Goal: Task Accomplishment & Management: Manage account settings

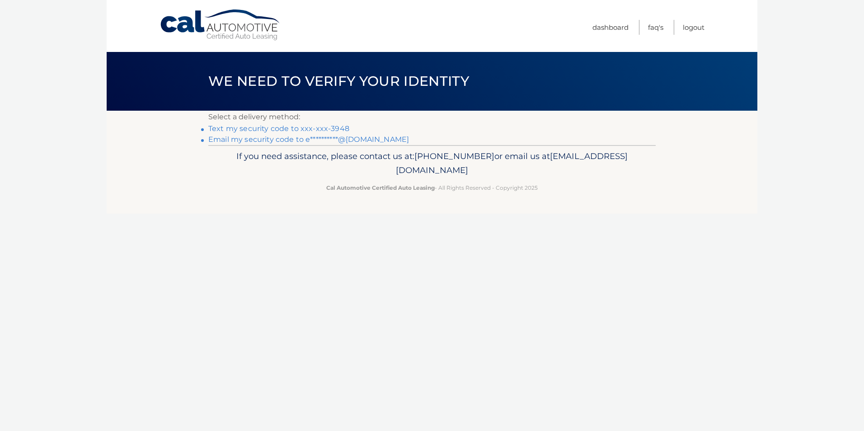
click at [309, 130] on link "Text my security code to xxx-xxx-3948" at bounding box center [278, 128] width 141 height 9
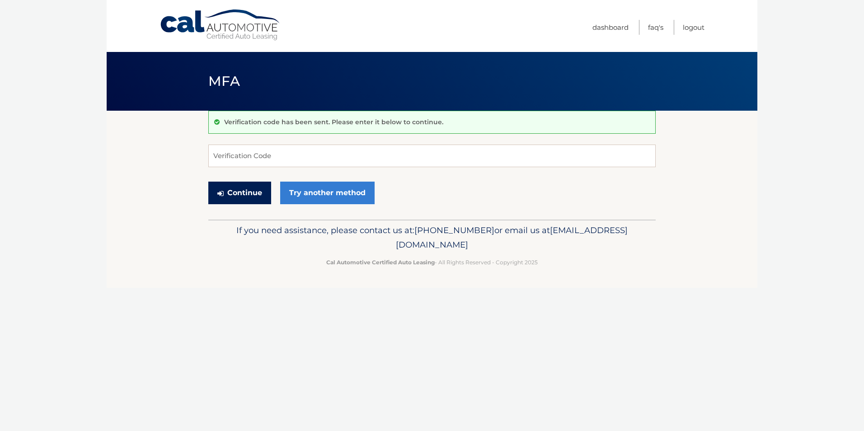
click at [250, 202] on button "Continue" at bounding box center [239, 193] width 63 height 23
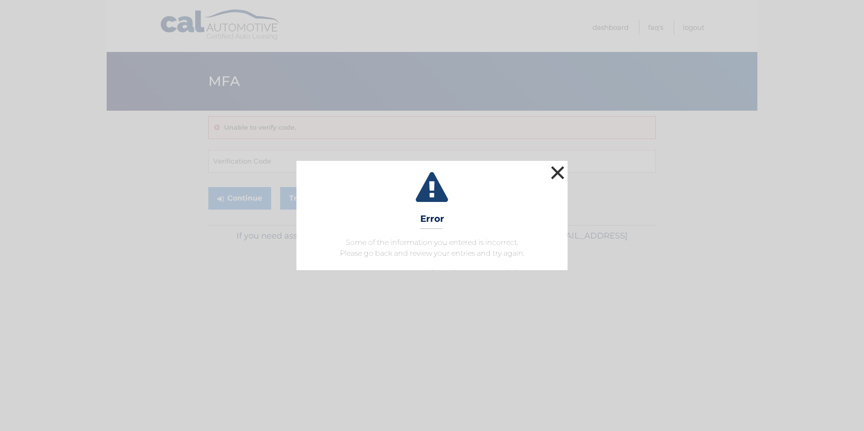
click at [555, 166] on button "×" at bounding box center [558, 173] width 18 height 18
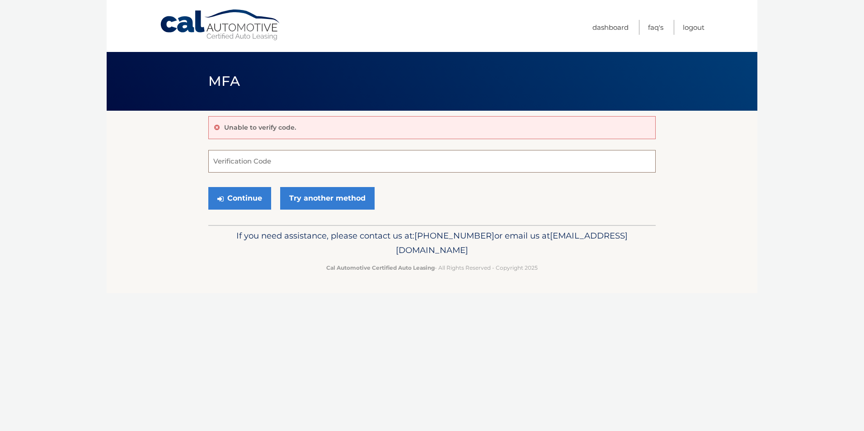
click at [307, 160] on input "Verification Code" at bounding box center [431, 161] width 447 height 23
type input "652927"
click at [223, 203] on button "Continue" at bounding box center [239, 198] width 63 height 23
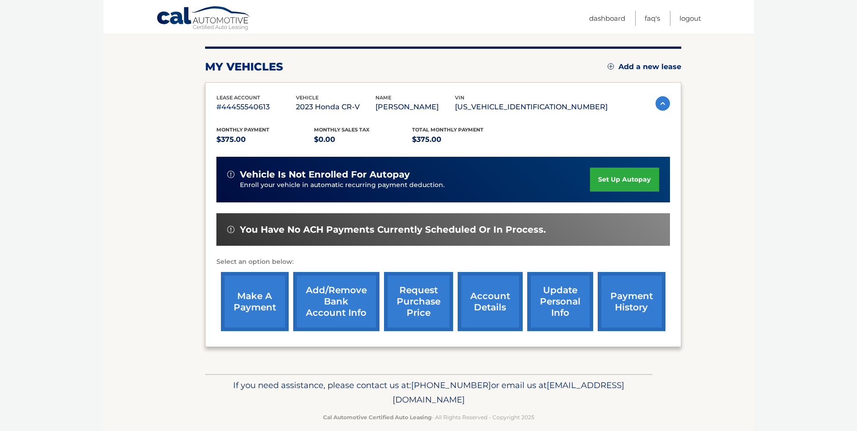
scroll to position [117, 0]
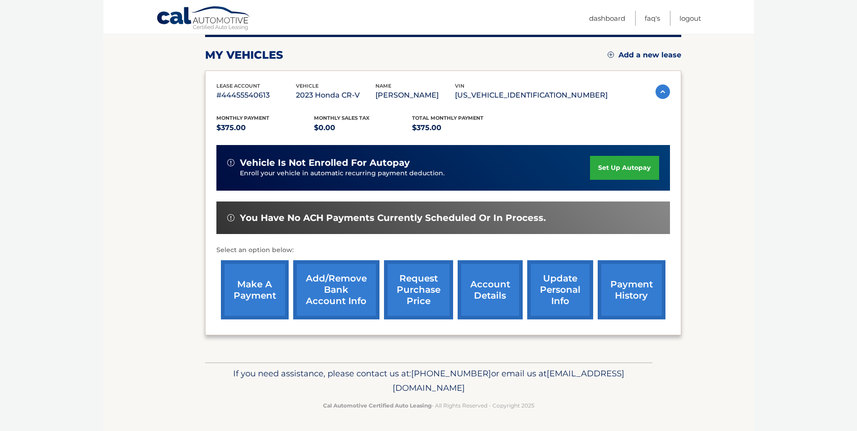
click at [265, 283] on link "make a payment" at bounding box center [255, 289] width 68 height 59
click at [482, 291] on link "account details" at bounding box center [490, 289] width 65 height 59
click at [628, 287] on link "payment history" at bounding box center [632, 289] width 68 height 59
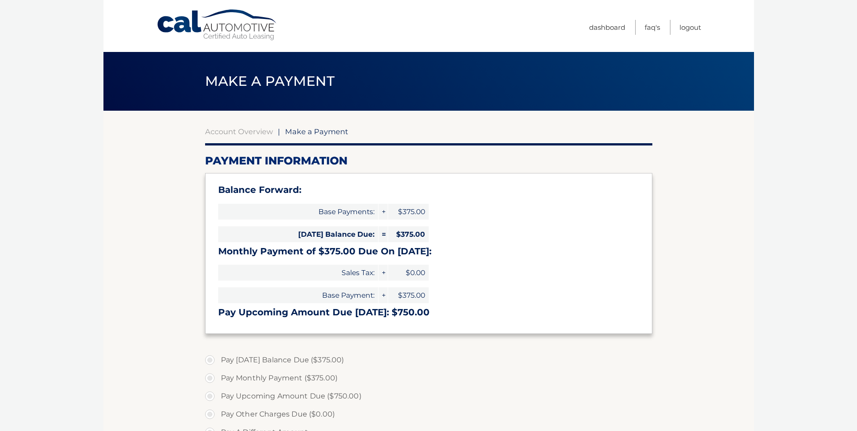
select select "MDlhMzhhNzQtMDQ4Ny00YzRhLTgwOTMtNmU1NDNiNjdkMGZj"
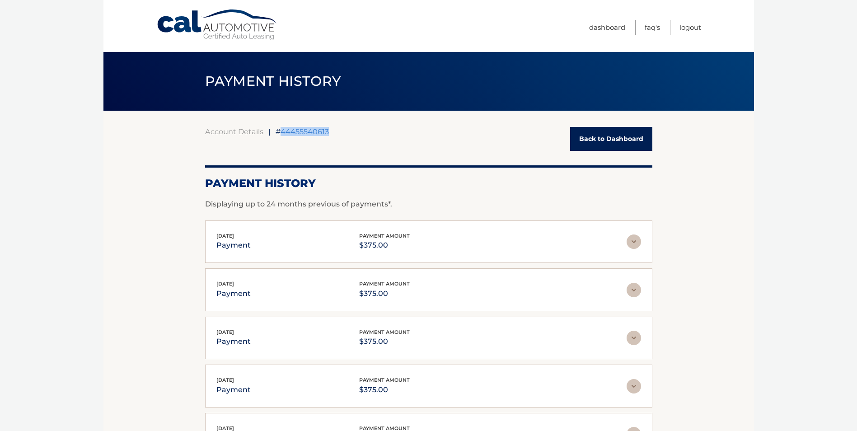
drag, startPoint x: 281, startPoint y: 131, endPoint x: 348, endPoint y: 130, distance: 67.4
click at [348, 130] on div "Account Details | #44455540613 Back to Dashboard" at bounding box center [428, 139] width 447 height 24
